Goal: Task Accomplishment & Management: Manage account settings

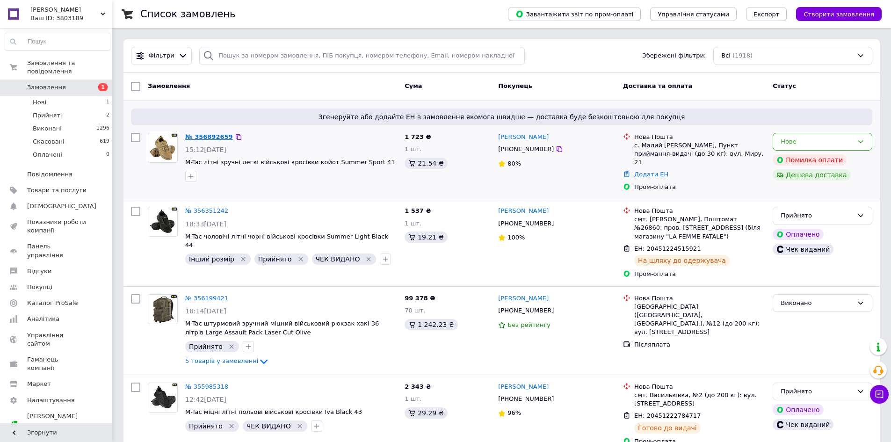
click at [207, 136] on link "№ 356892659" at bounding box center [209, 136] width 48 height 7
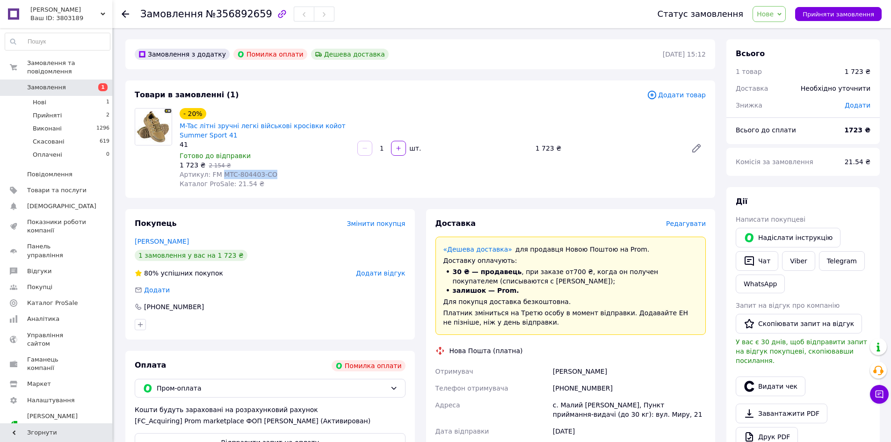
drag, startPoint x: 271, startPoint y: 172, endPoint x: 220, endPoint y: 176, distance: 50.7
click at [220, 176] on div "Артикул: FM MTC-804403-CO" at bounding box center [265, 174] width 170 height 9
copy span "MTC-804403-CO"
click at [795, 259] on link "Viber" at bounding box center [798, 261] width 33 height 20
drag, startPoint x: 256, startPoint y: 15, endPoint x: 133, endPoint y: 17, distance: 123.5
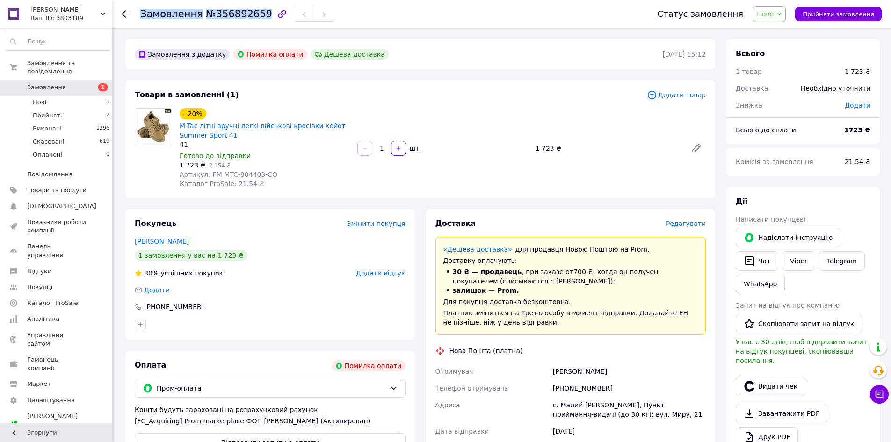
click at [133, 17] on div "Замовлення №356892659 Статус замовлення Нове Прийнято Виконано Скасовано Оплаче…" at bounding box center [502, 14] width 760 height 28
copy h1 "Замовлення №356892659"
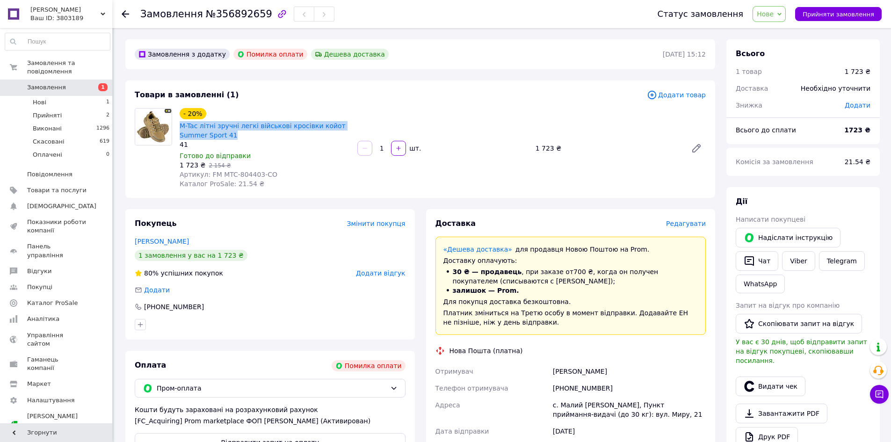
drag, startPoint x: 236, startPoint y: 134, endPoint x: 176, endPoint y: 129, distance: 59.7
click at [176, 129] on div "- 20% M-Tac літні зручні легкі військові кросівки койот Summer Sport 41 41 Гото…" at bounding box center [265, 148] width 178 height 84
copy link "M-Tac літні зручні легкі військові кросівки койот Summer Sport 41"
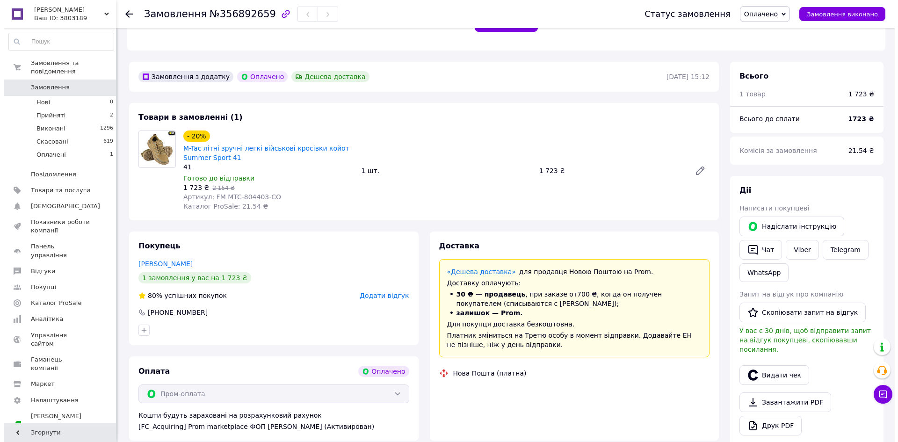
scroll to position [217, 0]
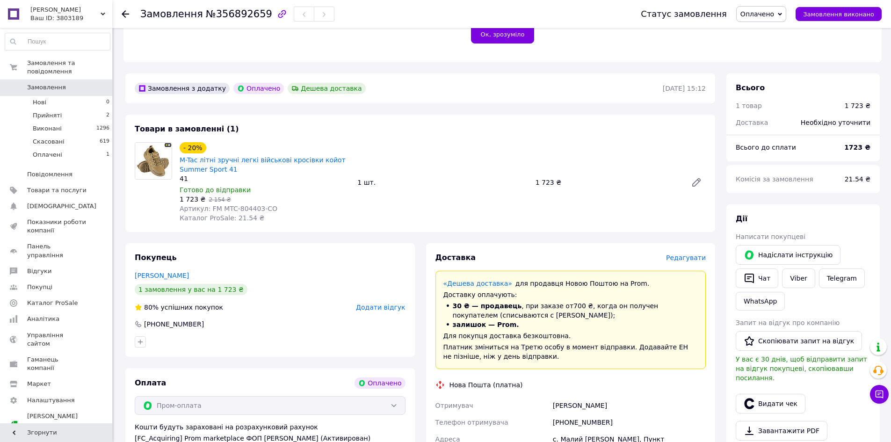
click at [689, 254] on span "Редагувати" at bounding box center [686, 257] width 40 height 7
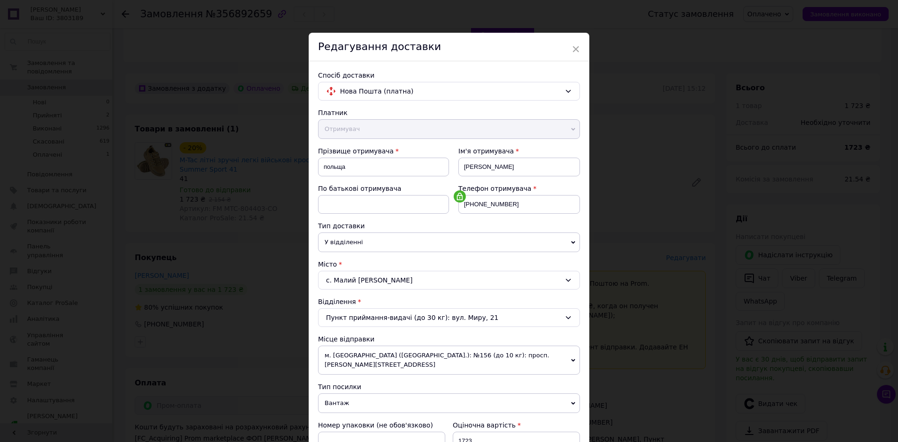
click at [387, 280] on div "с. Малий [PERSON_NAME]" at bounding box center [449, 280] width 262 height 19
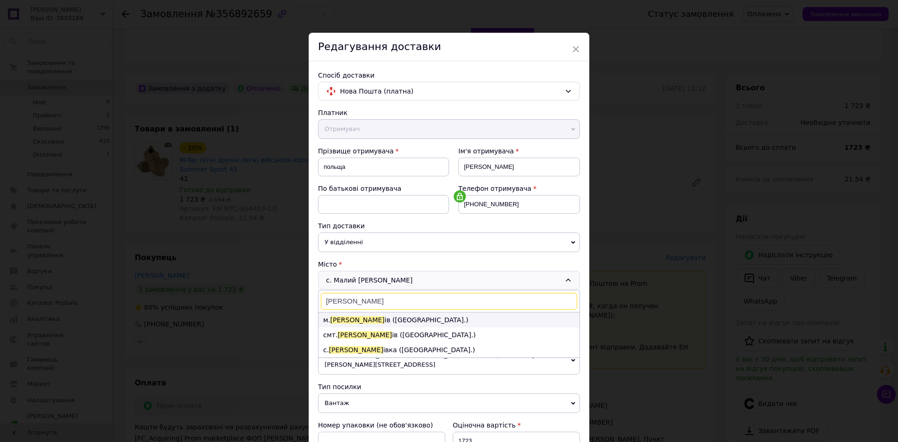
type input "золоч"
click at [350, 321] on li "м. Золоч ів (Львівська обл.)" at bounding box center [448, 319] width 261 height 15
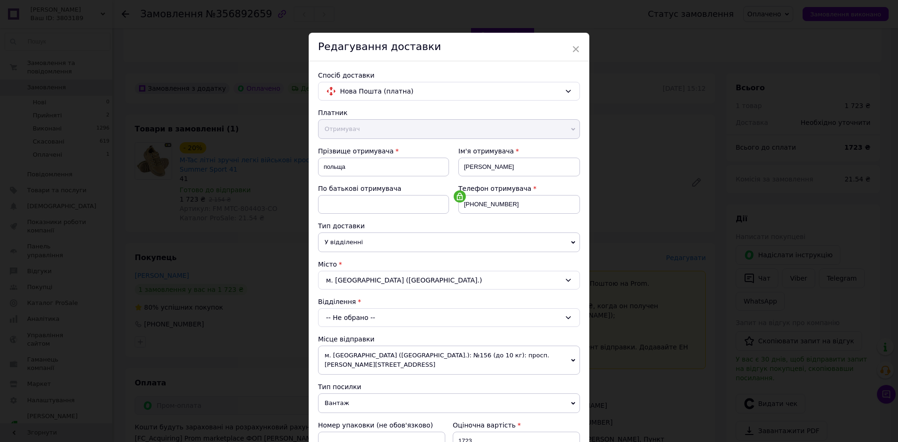
click at [352, 319] on div "-- Не обрано --" at bounding box center [449, 317] width 262 height 19
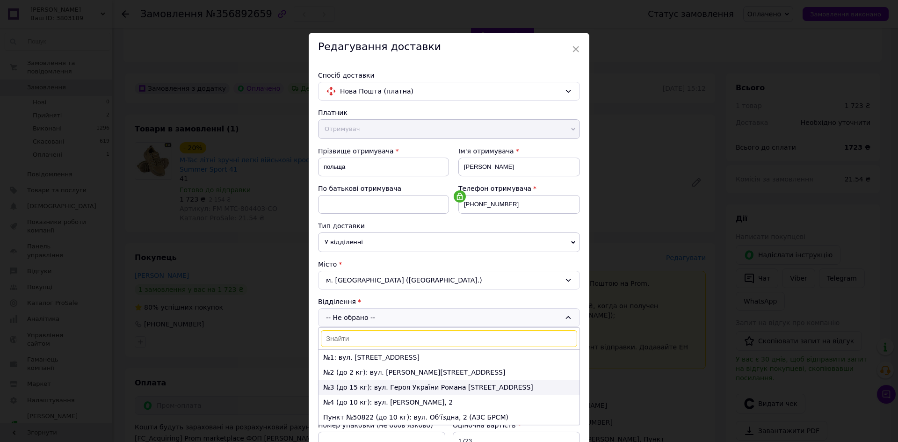
click at [368, 385] on li "№3 (до 15 кг): вул. Героя України Романа Шухевича, 7" at bounding box center [448, 387] width 261 height 15
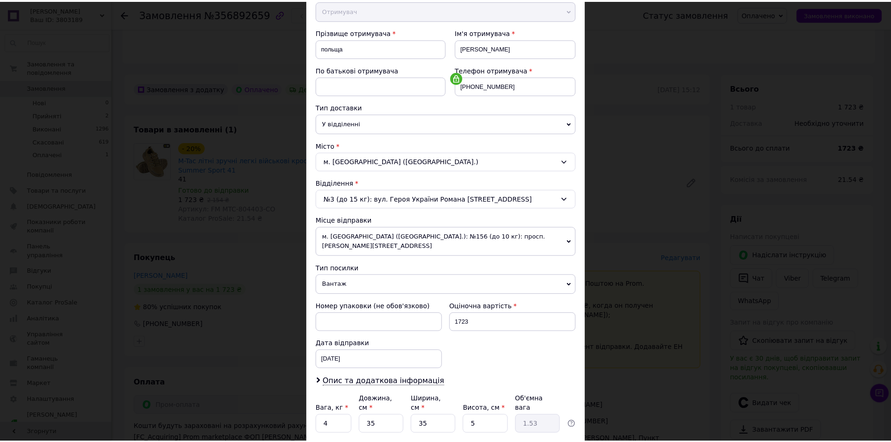
scroll to position [179, 0]
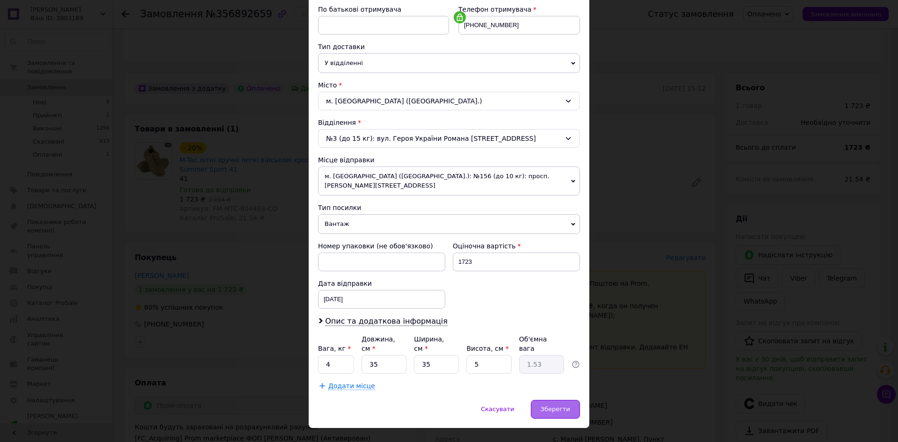
click at [564, 405] on span "Зберегти" at bounding box center [555, 408] width 29 height 7
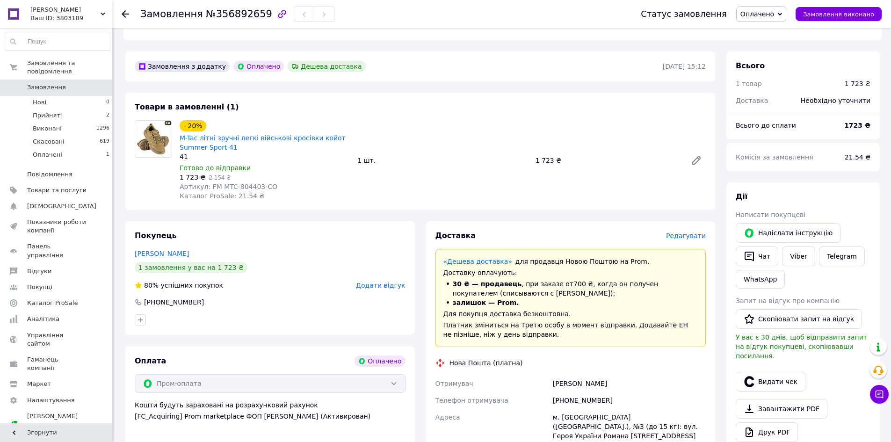
scroll to position [30, 0]
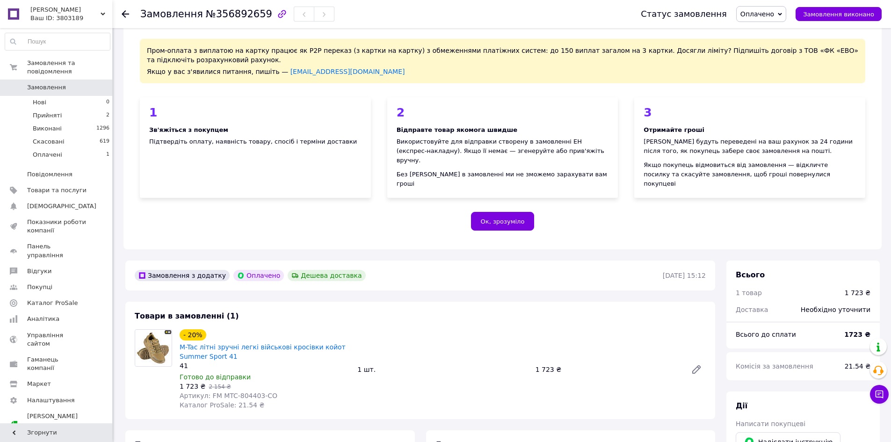
click at [767, 18] on span "Оплачено" at bounding box center [757, 13] width 34 height 7
click at [768, 31] on li "Прийнято" at bounding box center [761, 33] width 49 height 14
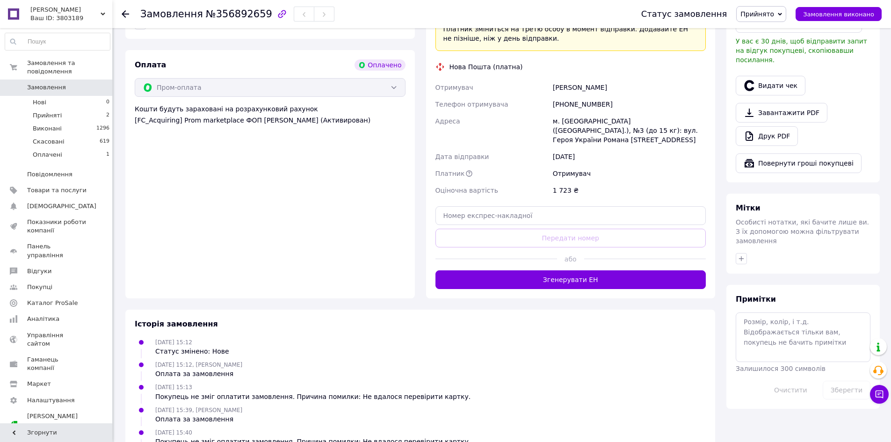
scroll to position [636, 0]
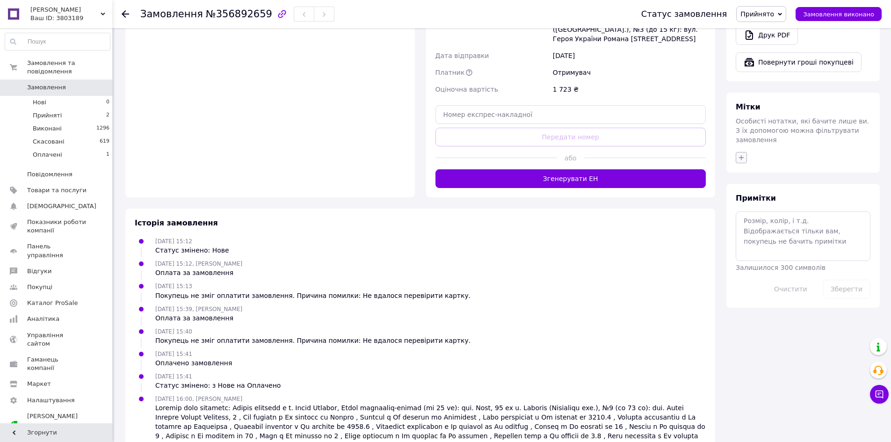
click at [740, 154] on icon "button" at bounding box center [740, 157] width 7 height 7
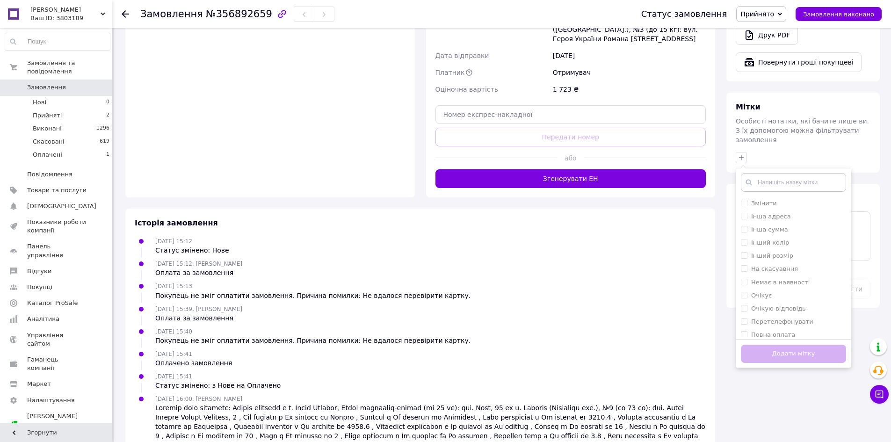
scroll to position [94, 0]
click at [774, 314] on li "Прийнято" at bounding box center [793, 320] width 115 height 13
checkbox input "true"
click at [802, 345] on button "Додати мітку" at bounding box center [793, 354] width 105 height 18
